Goal: Information Seeking & Learning: Find specific fact

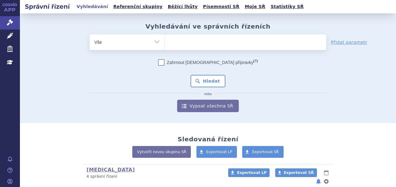
click at [186, 45] on ul at bounding box center [246, 41] width 162 height 13
click at [165, 45] on select at bounding box center [164, 42] width 0 height 16
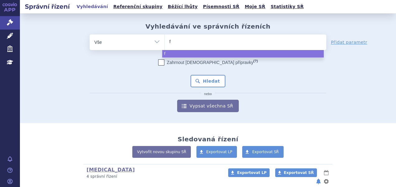
type input "fi"
type input "fils"
type input "filsuv"
type input "filsuvez"
select select "filsuvez"
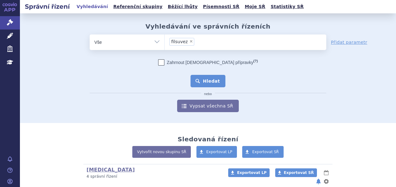
click at [197, 83] on button "Hledat" at bounding box center [207, 81] width 35 height 12
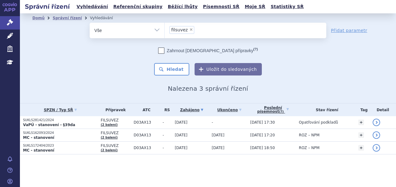
click at [66, 118] on p "SUKLS281421/2024" at bounding box center [60, 120] width 74 height 4
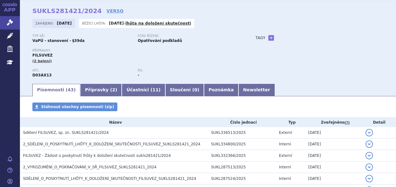
scroll to position [31, 0]
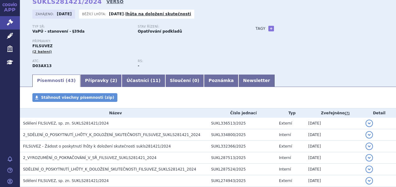
click at [106, 0] on link "VERSO" at bounding box center [114, 1] width 17 height 6
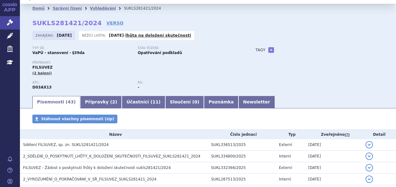
scroll to position [0, 0]
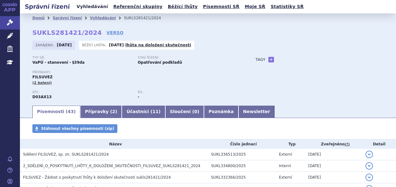
click at [85, 7] on link "Vyhledávání" at bounding box center [92, 6] width 35 height 8
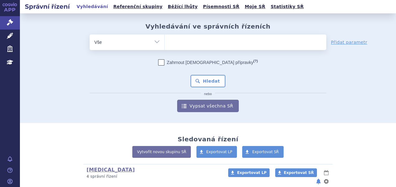
drag, startPoint x: 0, startPoint y: 0, endPoint x: 218, endPoint y: 44, distance: 222.9
click at [219, 48] on span at bounding box center [246, 43] width 162 height 16
click at [165, 48] on select at bounding box center [164, 42] width 0 height 16
click at [218, 44] on ul at bounding box center [246, 41] width 162 height 13
click at [165, 44] on select at bounding box center [164, 42] width 0 height 16
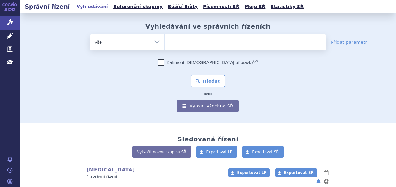
paste input "SUKLS314655/2024"
type input "SUKLS314655/2024"
select select "SUKLS314655/2024"
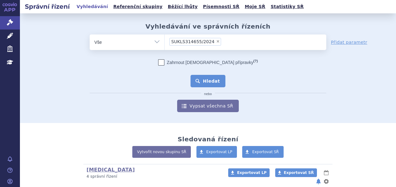
click at [201, 78] on button "Hledat" at bounding box center [207, 81] width 35 height 12
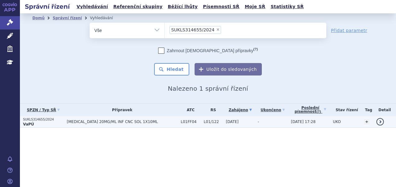
click at [87, 122] on span "[MEDICAL_DATA] 20MG/ML INF CNC SOL 1X10ML" at bounding box center [122, 122] width 111 height 4
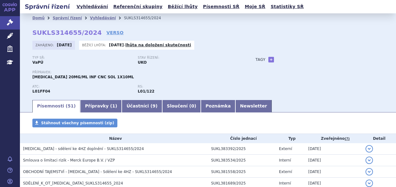
click at [204, 68] on div "Typ SŘ: VaPÚ Stav řízení: UKO" at bounding box center [137, 63] width 211 height 14
click at [84, 9] on link "Vyhledávání" at bounding box center [92, 6] width 35 height 8
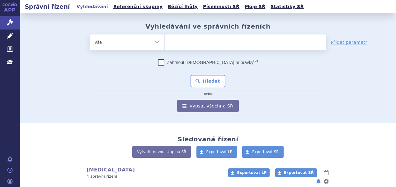
click at [222, 44] on ul at bounding box center [246, 41] width 162 height 13
click at [165, 44] on select at bounding box center [164, 42] width 0 height 16
paste input "SUKLS210401/2025"
type input "SUKLS210401/2025"
select select "SUKLS210401/2025"
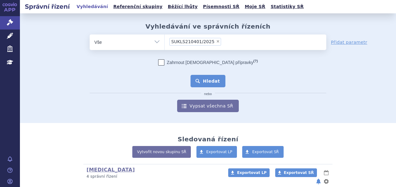
click at [205, 82] on button "Hledat" at bounding box center [207, 81] width 35 height 12
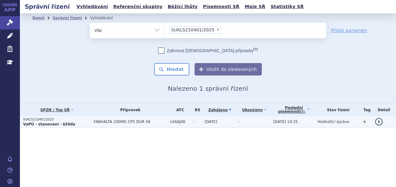
click at [143, 122] on span "FABHALTA 200MG CPS DUR 56" at bounding box center [130, 122] width 73 height 4
